Goal: Task Accomplishment & Management: Manage account settings

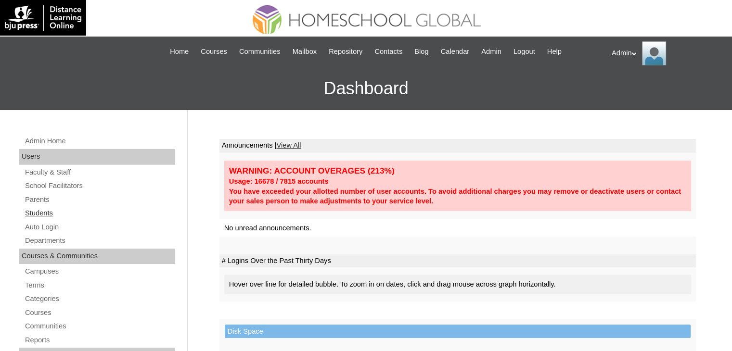
click at [48, 216] on link "Students" at bounding box center [99, 213] width 151 height 12
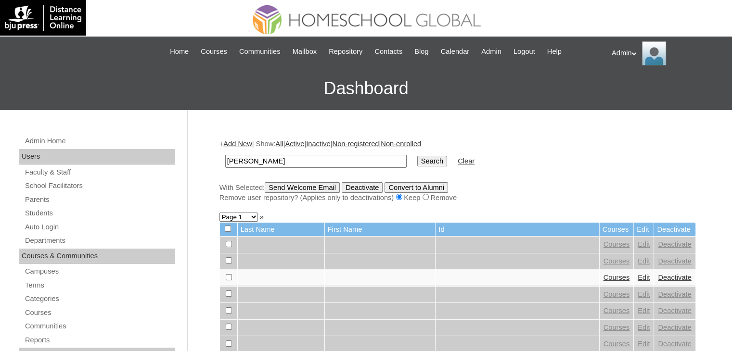
type input "[PERSON_NAME]"
click at [417, 160] on input "Search" at bounding box center [432, 161] width 30 height 11
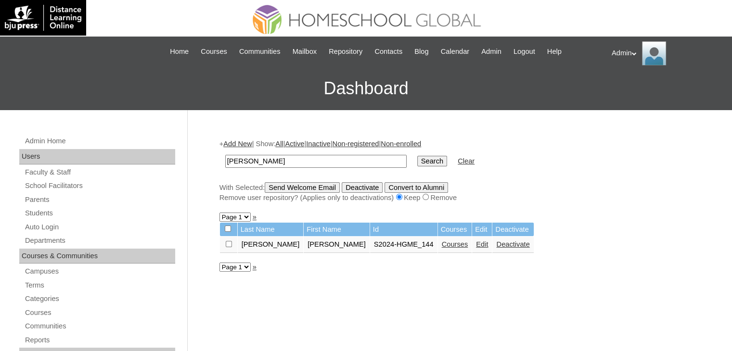
click at [476, 243] on link "Edit" at bounding box center [482, 244] width 12 height 8
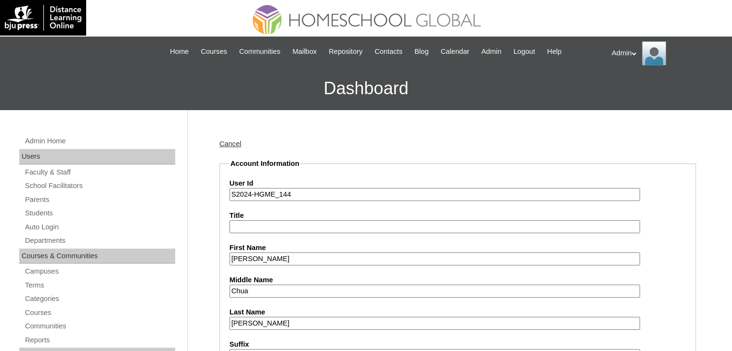
click at [249, 192] on input "S2024-HGME_144" at bounding box center [434, 194] width 410 height 13
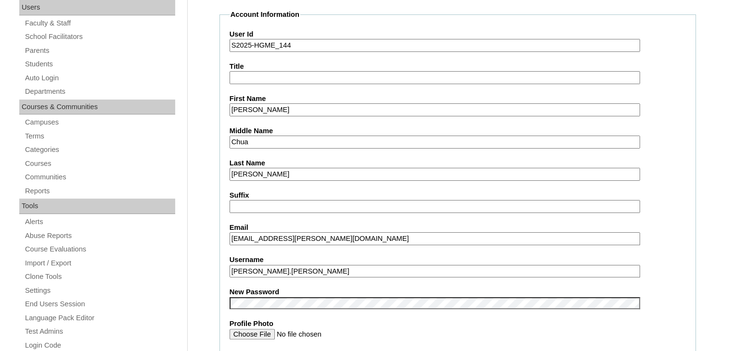
scroll to position [153, 0]
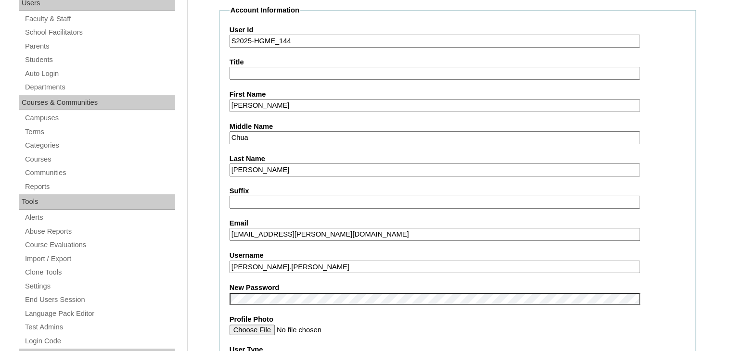
type input "S2025-HGME_144"
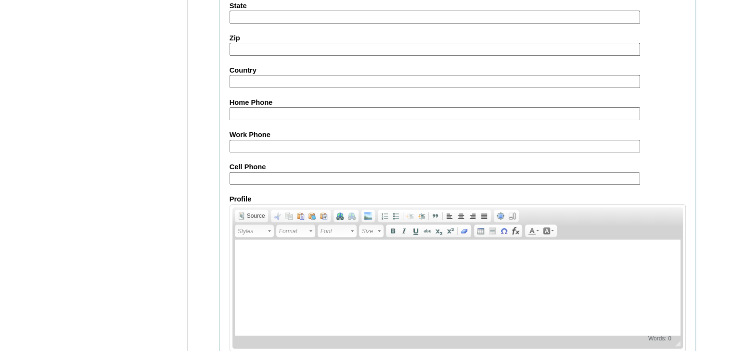
scroll to position [1104, 0]
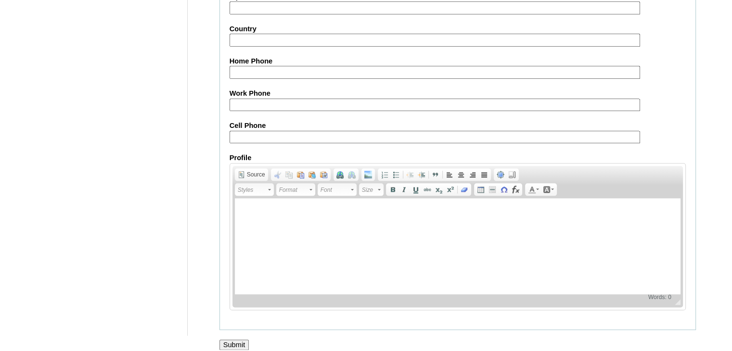
click at [240, 340] on input "Submit" at bounding box center [234, 345] width 30 height 11
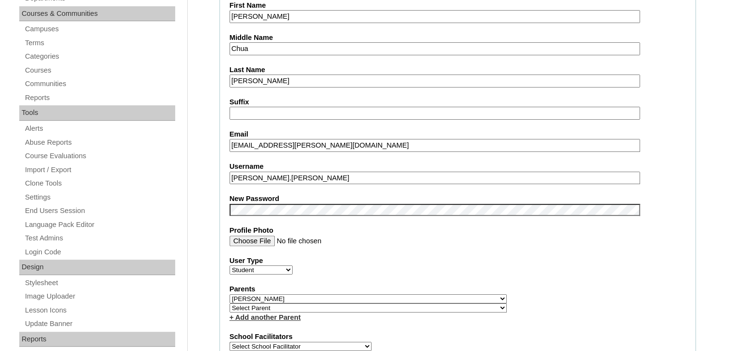
scroll to position [0, 0]
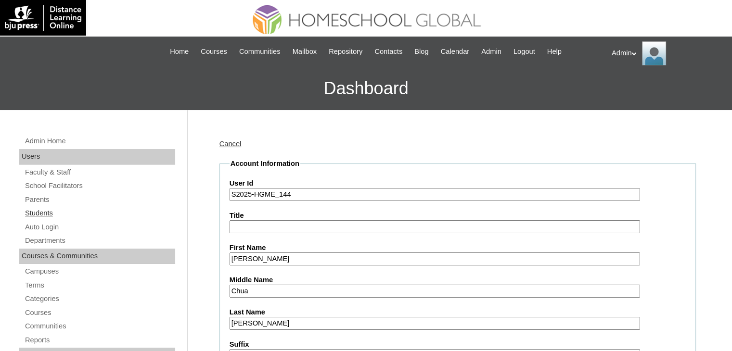
click at [36, 212] on link "Students" at bounding box center [99, 213] width 151 height 12
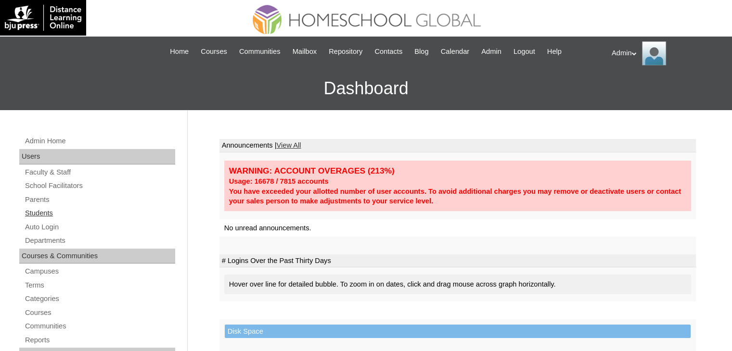
click at [41, 214] on link "Students" at bounding box center [99, 213] width 151 height 12
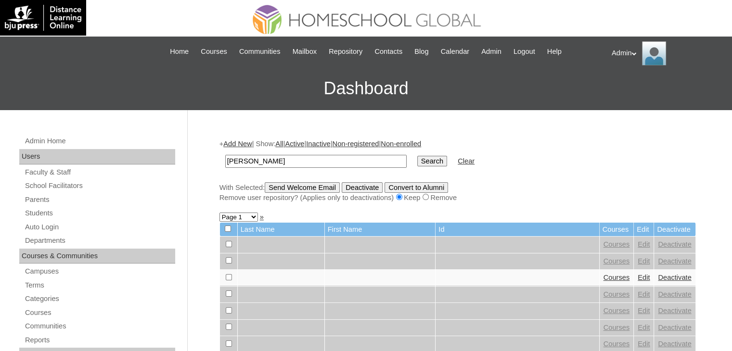
type input "Jacques"
click at [417, 164] on input "Search" at bounding box center [432, 161] width 30 height 11
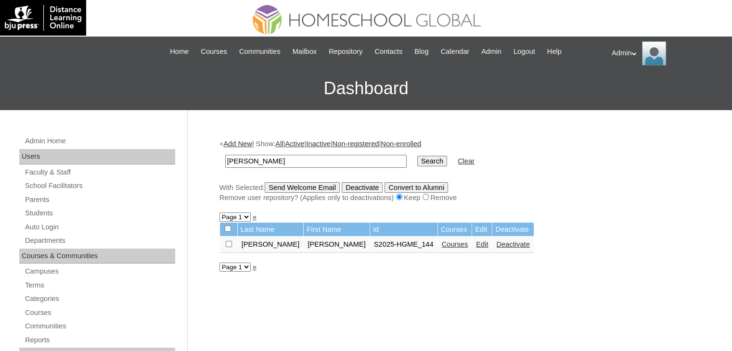
click at [442, 246] on link "Courses" at bounding box center [455, 244] width 26 height 8
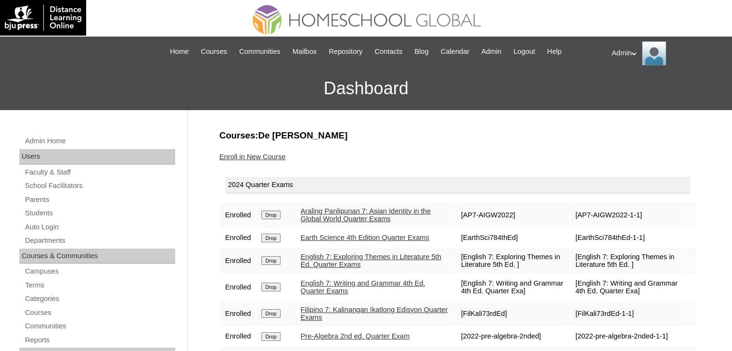
click at [277, 215] on input "Drop" at bounding box center [270, 215] width 19 height 9
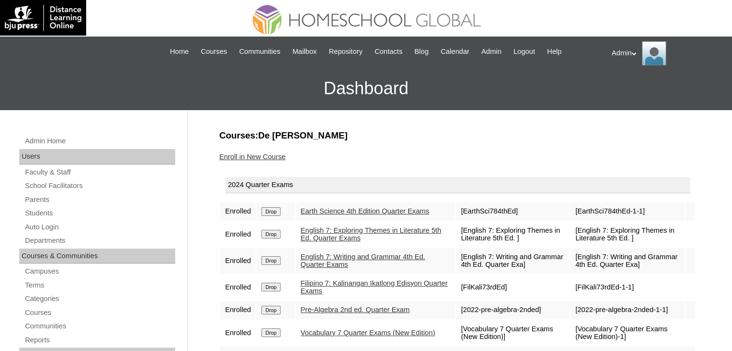
click at [273, 213] on input "Drop" at bounding box center [270, 211] width 19 height 9
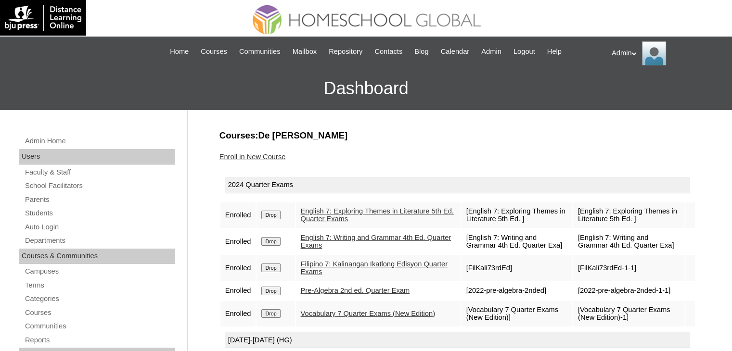
click at [273, 213] on input "Drop" at bounding box center [270, 215] width 19 height 9
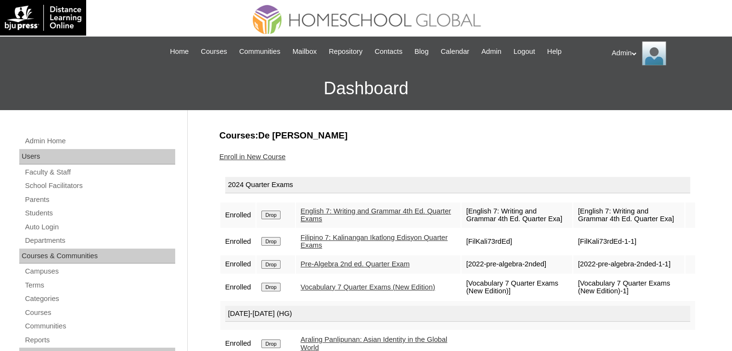
click at [273, 213] on input "Drop" at bounding box center [270, 215] width 19 height 9
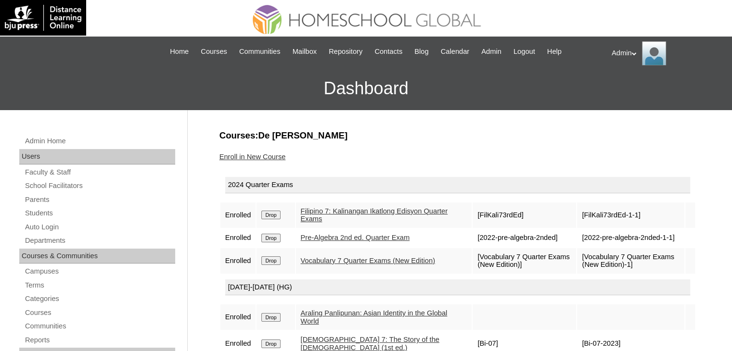
click at [273, 213] on input "Drop" at bounding box center [270, 215] width 19 height 9
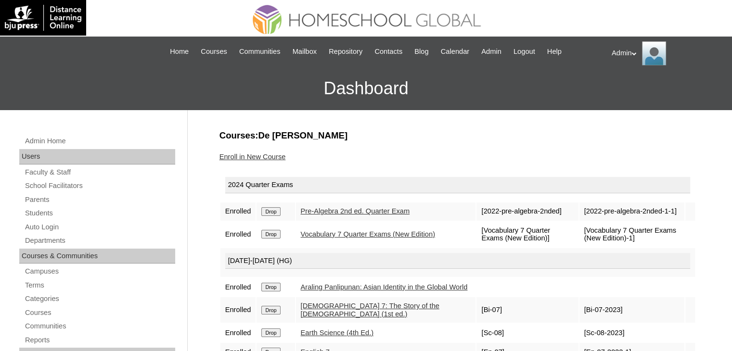
click at [273, 213] on input "Drop" at bounding box center [270, 211] width 19 height 9
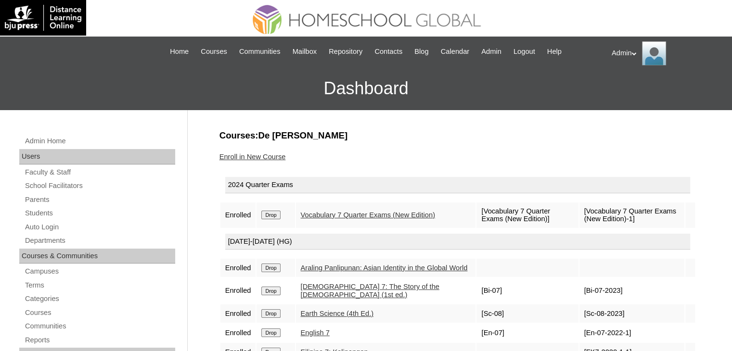
click at [273, 213] on input "Drop" at bounding box center [270, 215] width 19 height 9
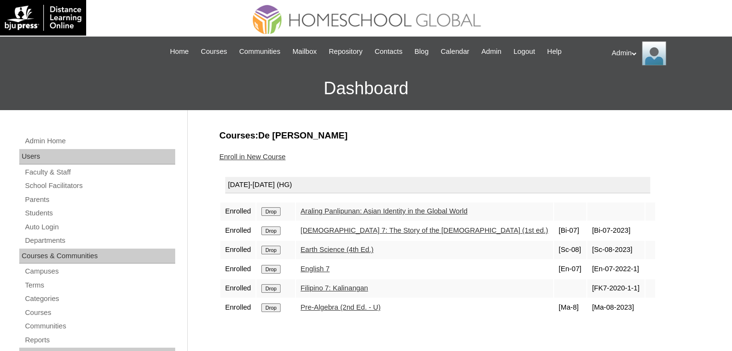
click at [273, 213] on input "Drop" at bounding box center [270, 211] width 19 height 9
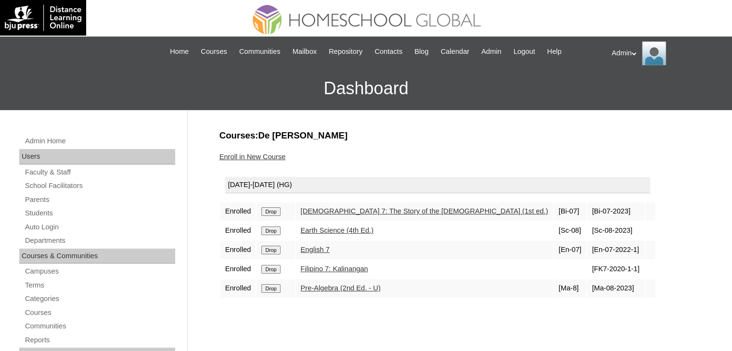
click at [273, 213] on input "Drop" at bounding box center [270, 211] width 19 height 9
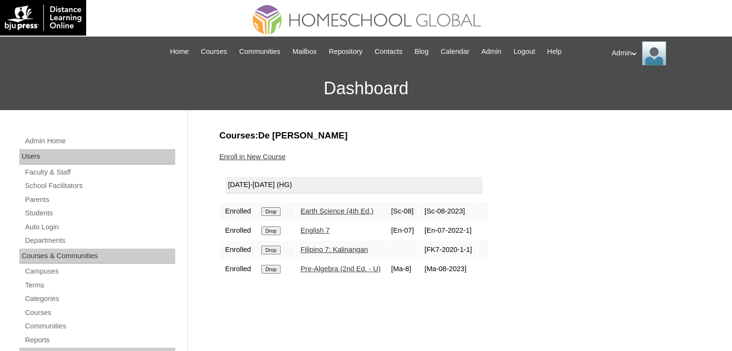
click at [273, 213] on input "Drop" at bounding box center [270, 211] width 19 height 9
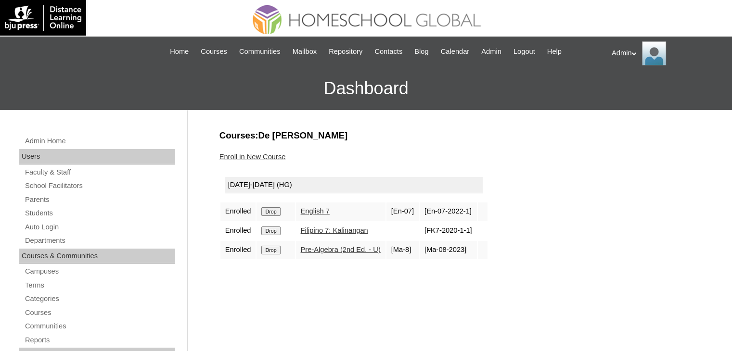
click at [273, 213] on input "Drop" at bounding box center [270, 211] width 19 height 9
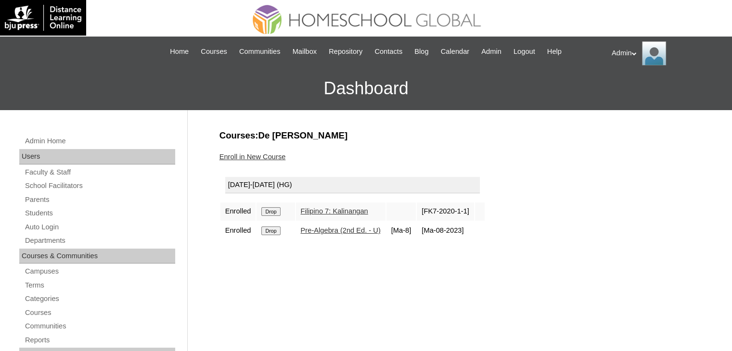
click at [273, 213] on input "Drop" at bounding box center [270, 211] width 19 height 9
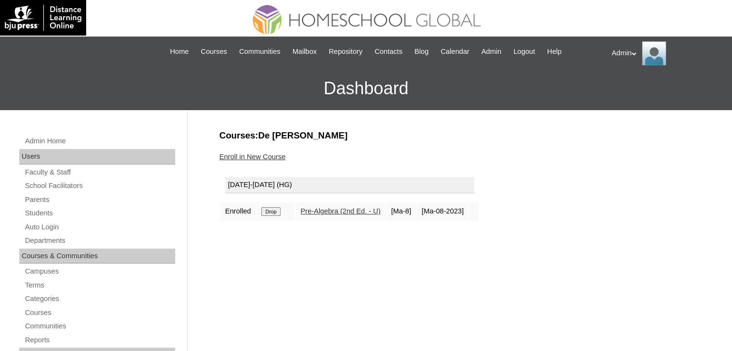
click at [273, 213] on input "Drop" at bounding box center [270, 211] width 19 height 9
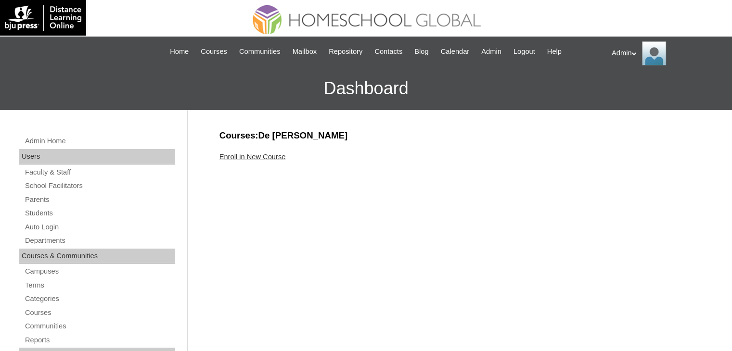
click at [274, 156] on link "Enroll in New Course" at bounding box center [252, 157] width 66 height 8
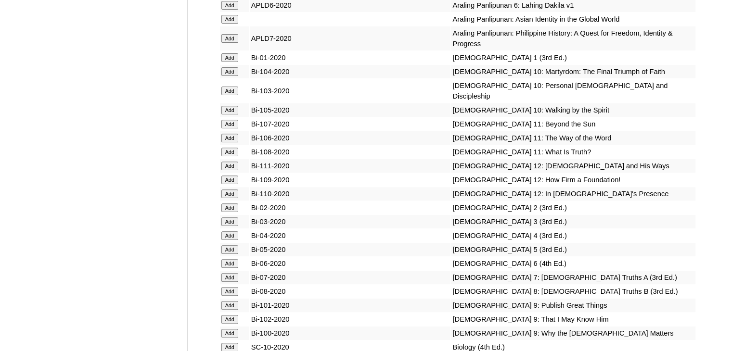
scroll to position [2584, 0]
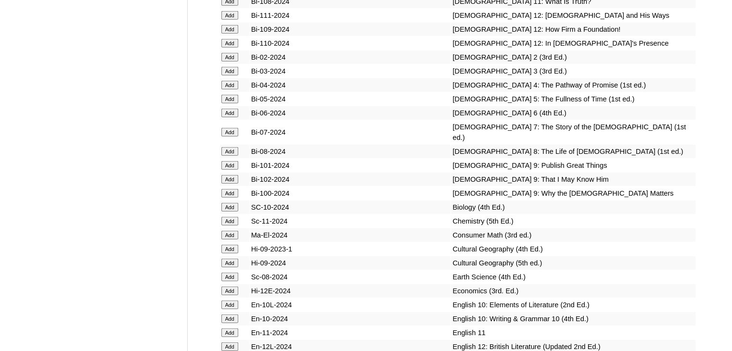
click at [229, 156] on input "Add" at bounding box center [229, 151] width 17 height 9
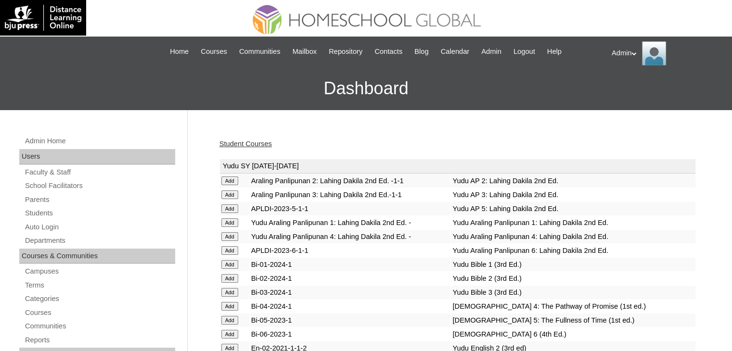
scroll to position [1131, 0]
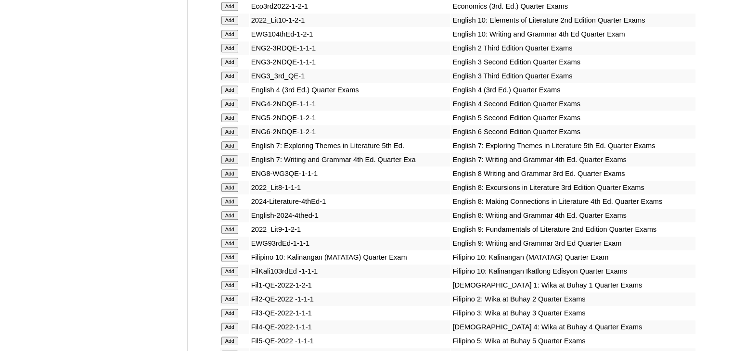
click at [231, 202] on input "Add" at bounding box center [229, 201] width 17 height 9
